Goal: Task Accomplishment & Management: Manage account settings

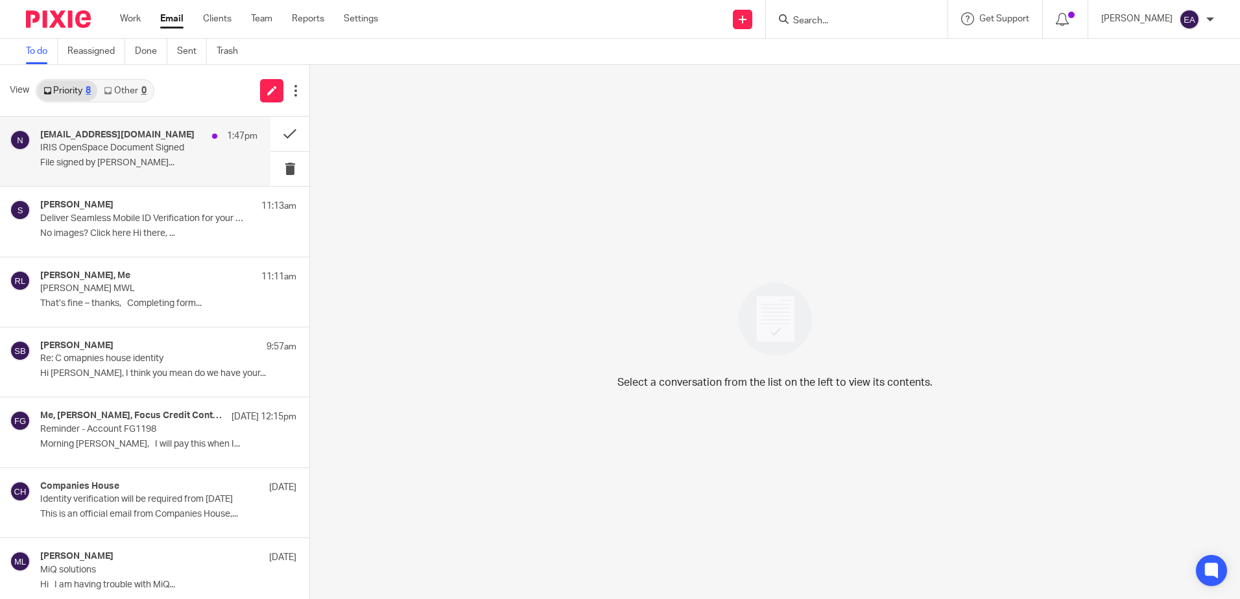
click at [108, 149] on p "IRIS OpenSpace Document Signed" at bounding box center [127, 148] width 174 height 11
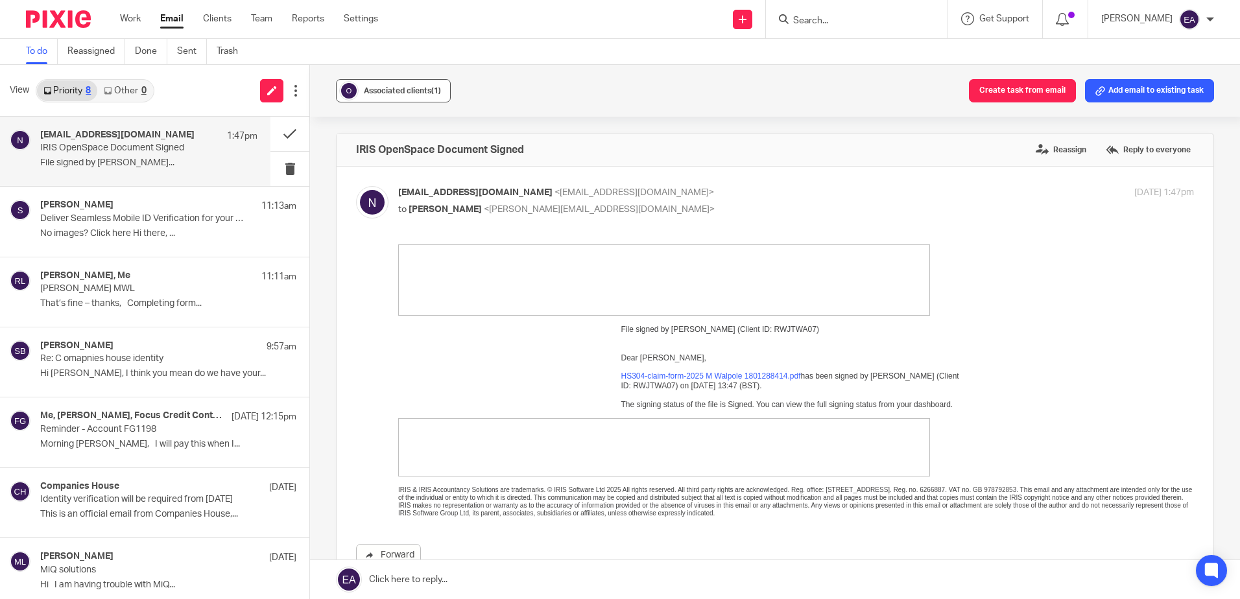
click at [383, 91] on span "Associated clients (1)" at bounding box center [402, 91] width 77 height 8
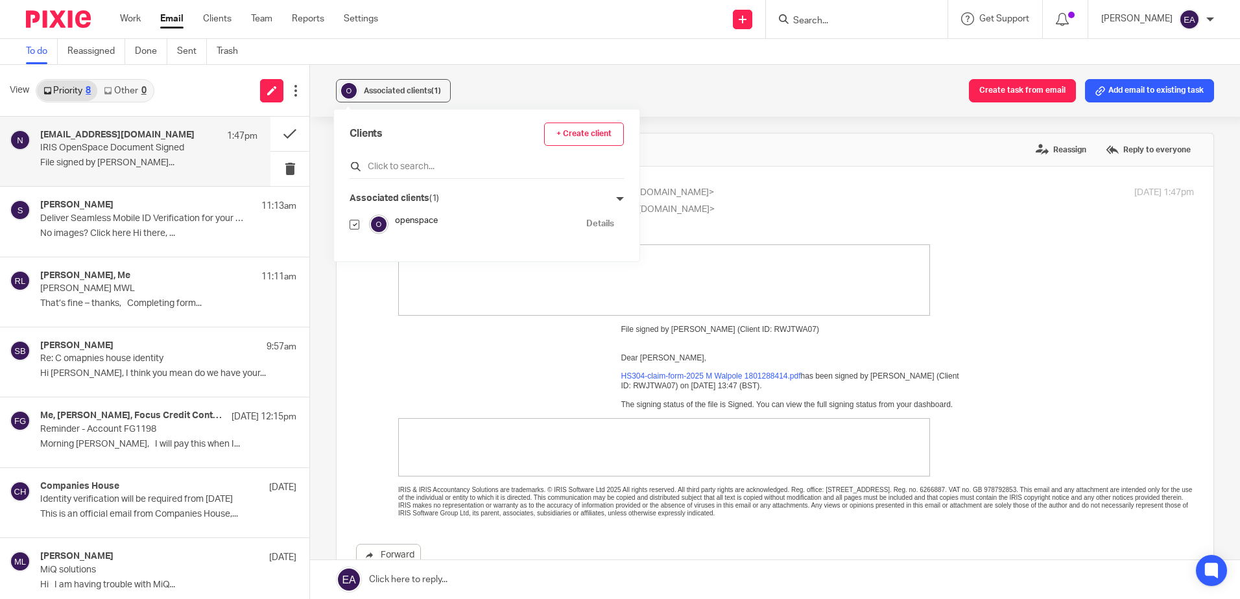
click at [409, 162] on input "text" at bounding box center [487, 166] width 274 height 13
type input "mark wa"
click at [357, 253] on input "checkbox" at bounding box center [355, 251] width 10 height 10
checkbox input "true"
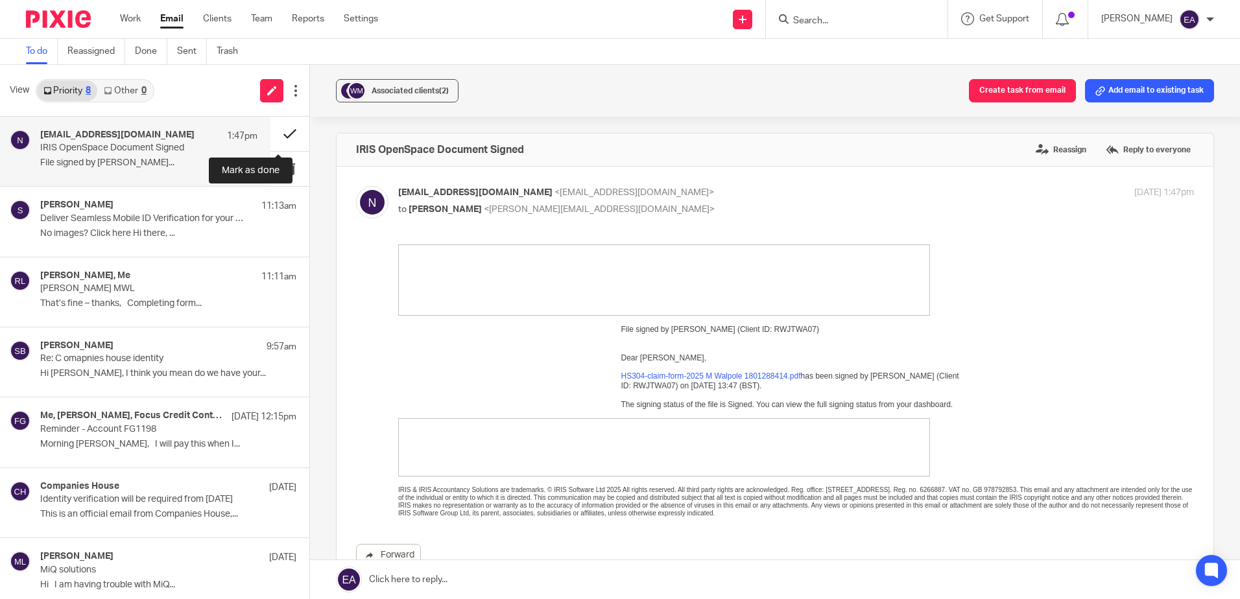
click at [279, 133] on button at bounding box center [289, 134] width 39 height 34
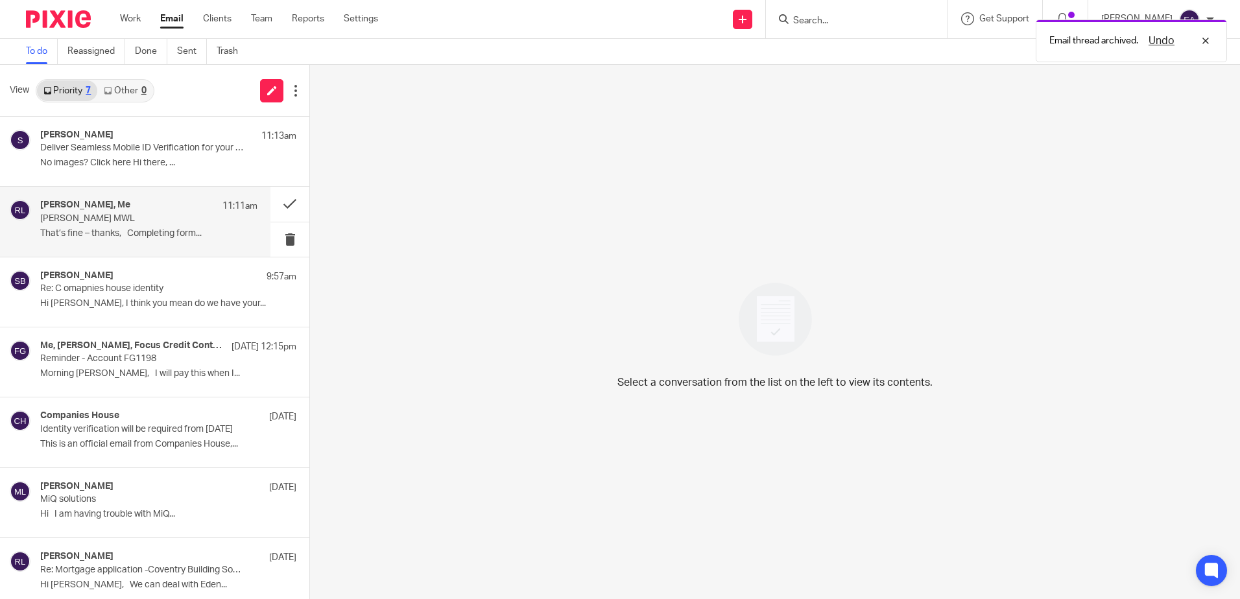
click at [171, 196] on div "[PERSON_NAME], Me 11:11am [PERSON_NAME] MWL That’s fine – thanks, Completing fo…" at bounding box center [135, 221] width 270 height 69
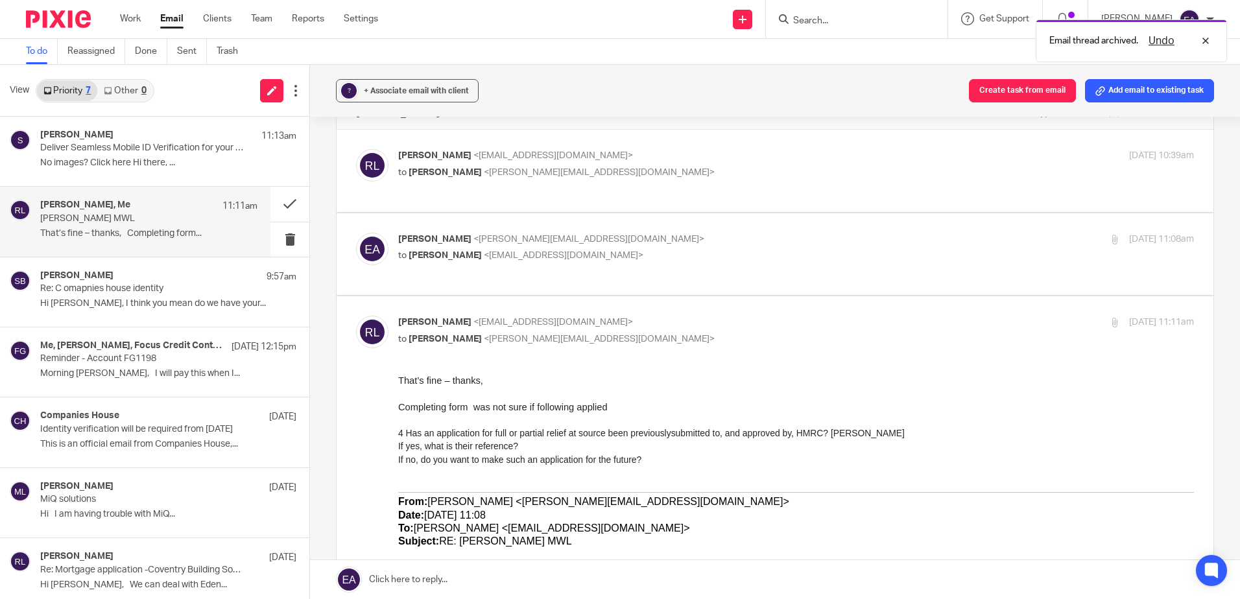
scroll to position [65, 0]
